Goal: Task Accomplishment & Management: Manage account settings

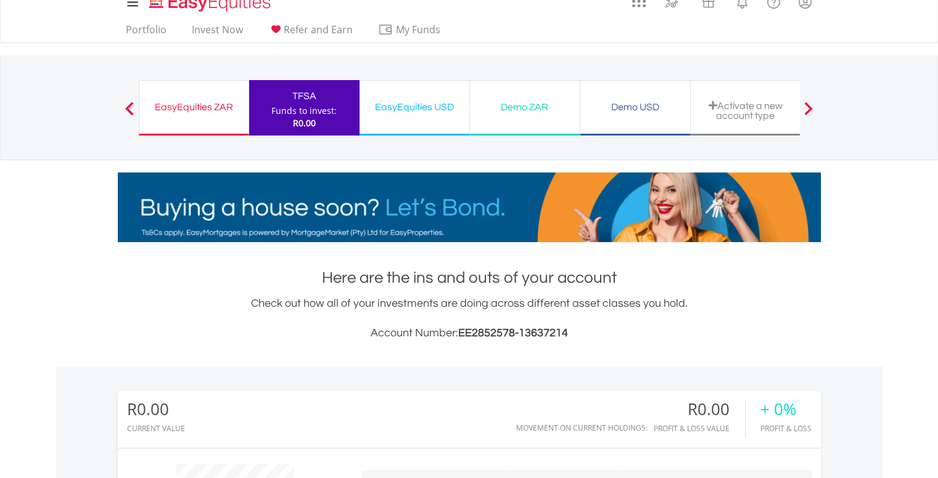
scroll to position [118, 234]
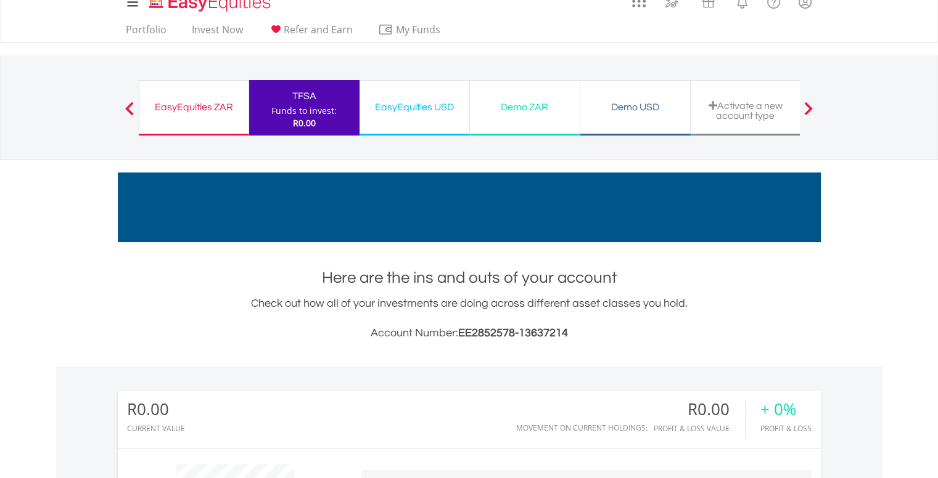
click at [470, 325] on h3 "Account Number: EE2852578-13637214" at bounding box center [469, 333] width 703 height 17
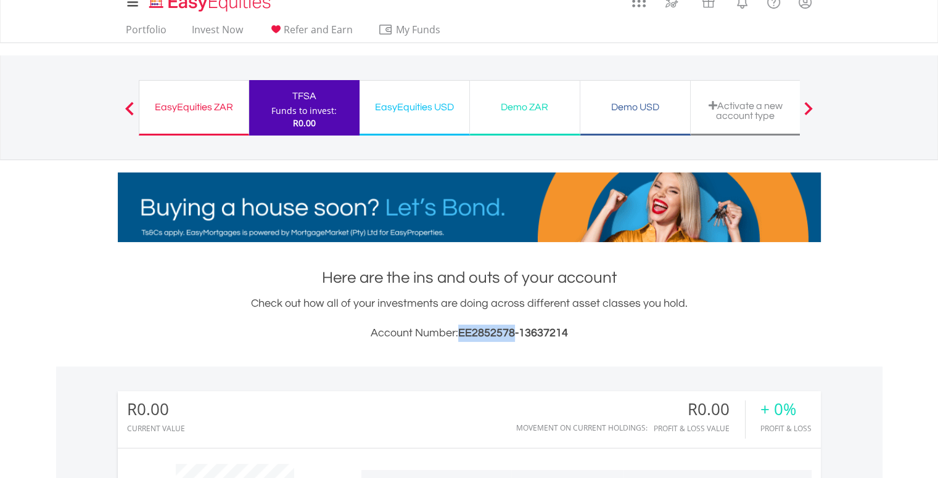
click at [470, 325] on h3 "Account Number: EE2852578-13637214" at bounding box center [469, 333] width 703 height 17
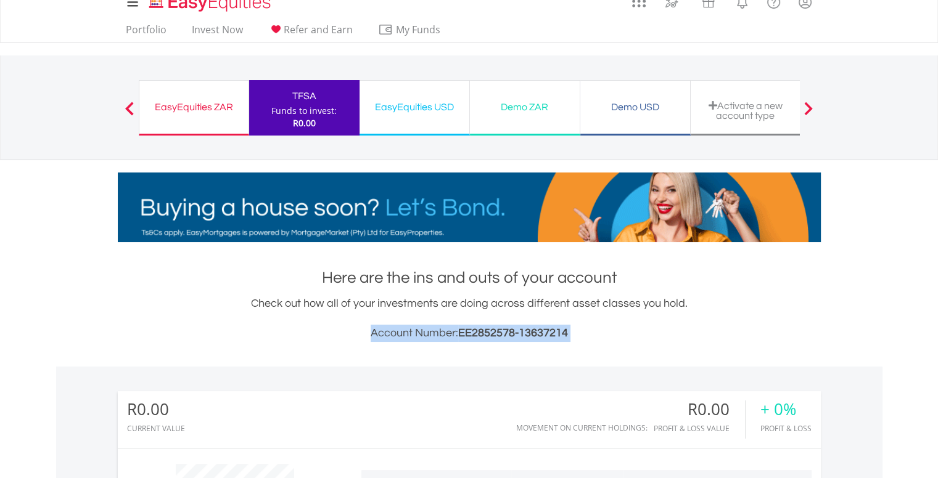
click at [470, 325] on h3 "Account Number: EE2852578-13637214" at bounding box center [469, 333] width 703 height 17
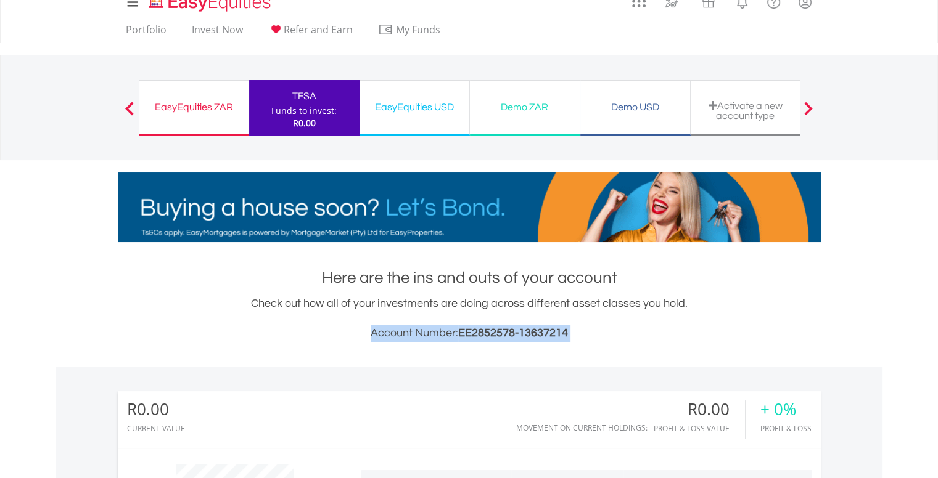
click at [470, 325] on h3 "Account Number: EE2852578-13637214" at bounding box center [469, 333] width 703 height 17
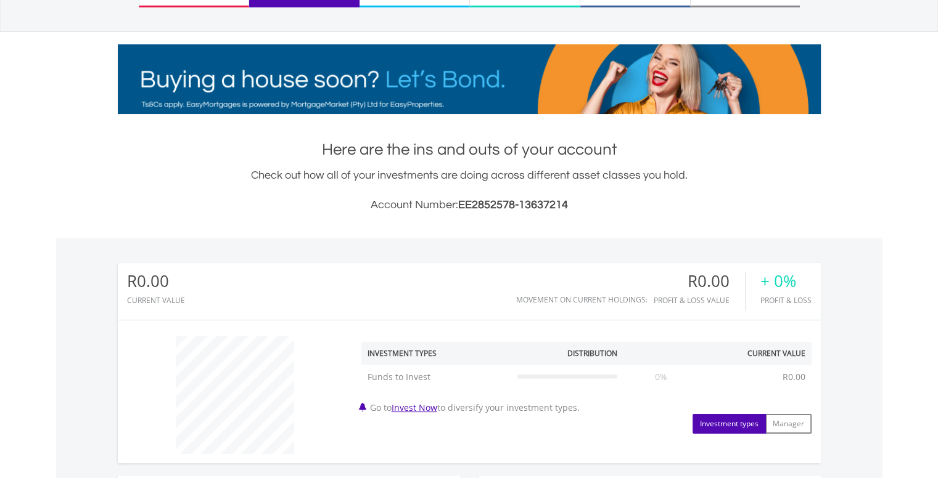
scroll to position [0, 0]
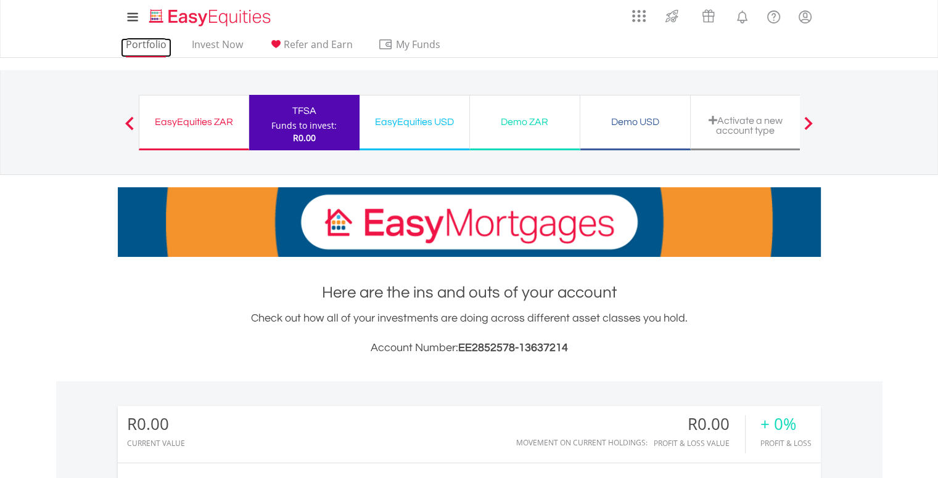
click at [142, 45] on link "Portfolio" at bounding box center [146, 47] width 51 height 19
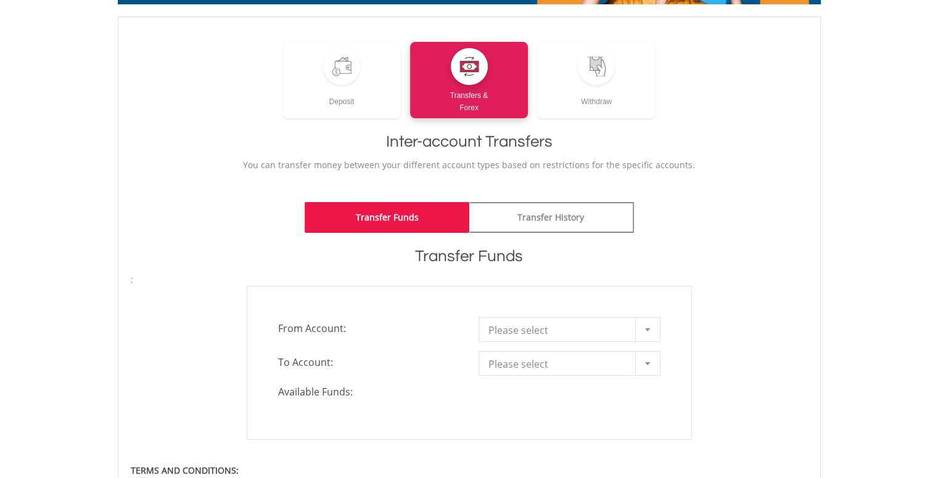
scroll to position [265, 0]
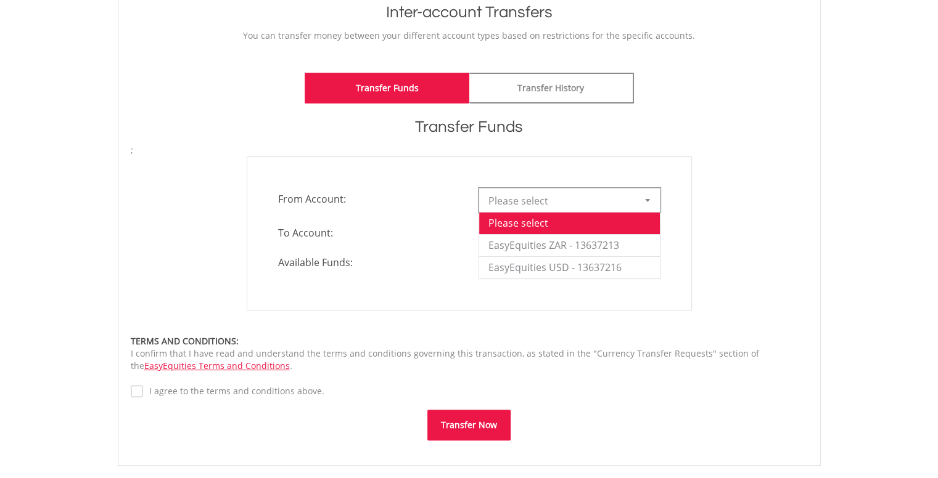
click at [652, 208] on div at bounding box center [647, 200] width 25 height 23
click at [567, 171] on div "**********" at bounding box center [469, 234] width 445 height 154
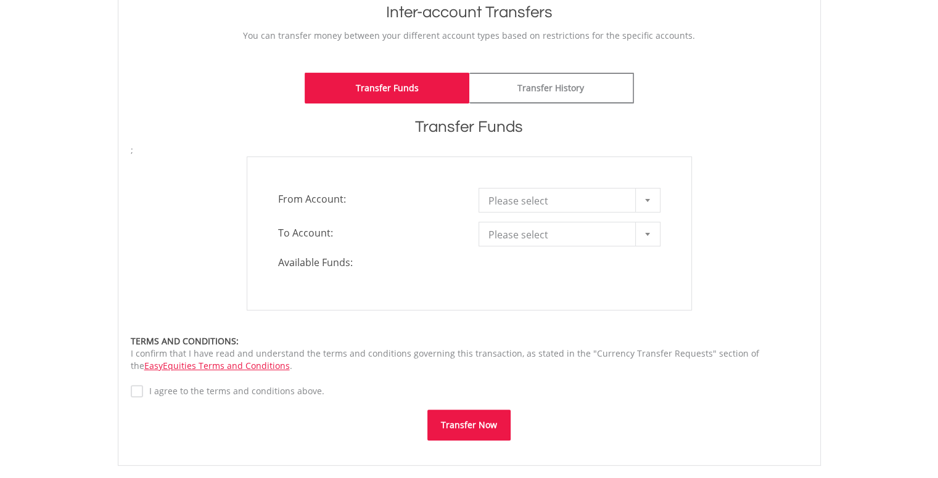
scroll to position [0, 0]
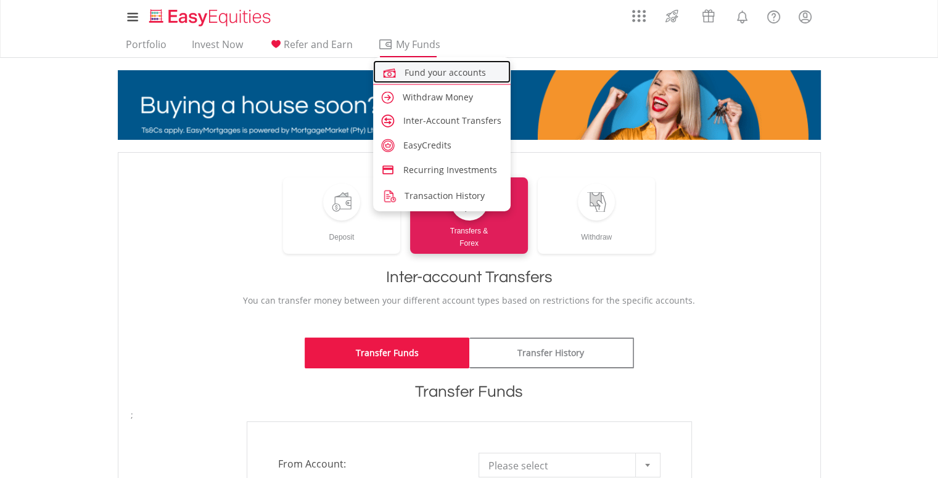
click at [432, 75] on span "Fund your accounts" at bounding box center [444, 73] width 81 height 12
